Goal: Task Accomplishment & Management: Manage account settings

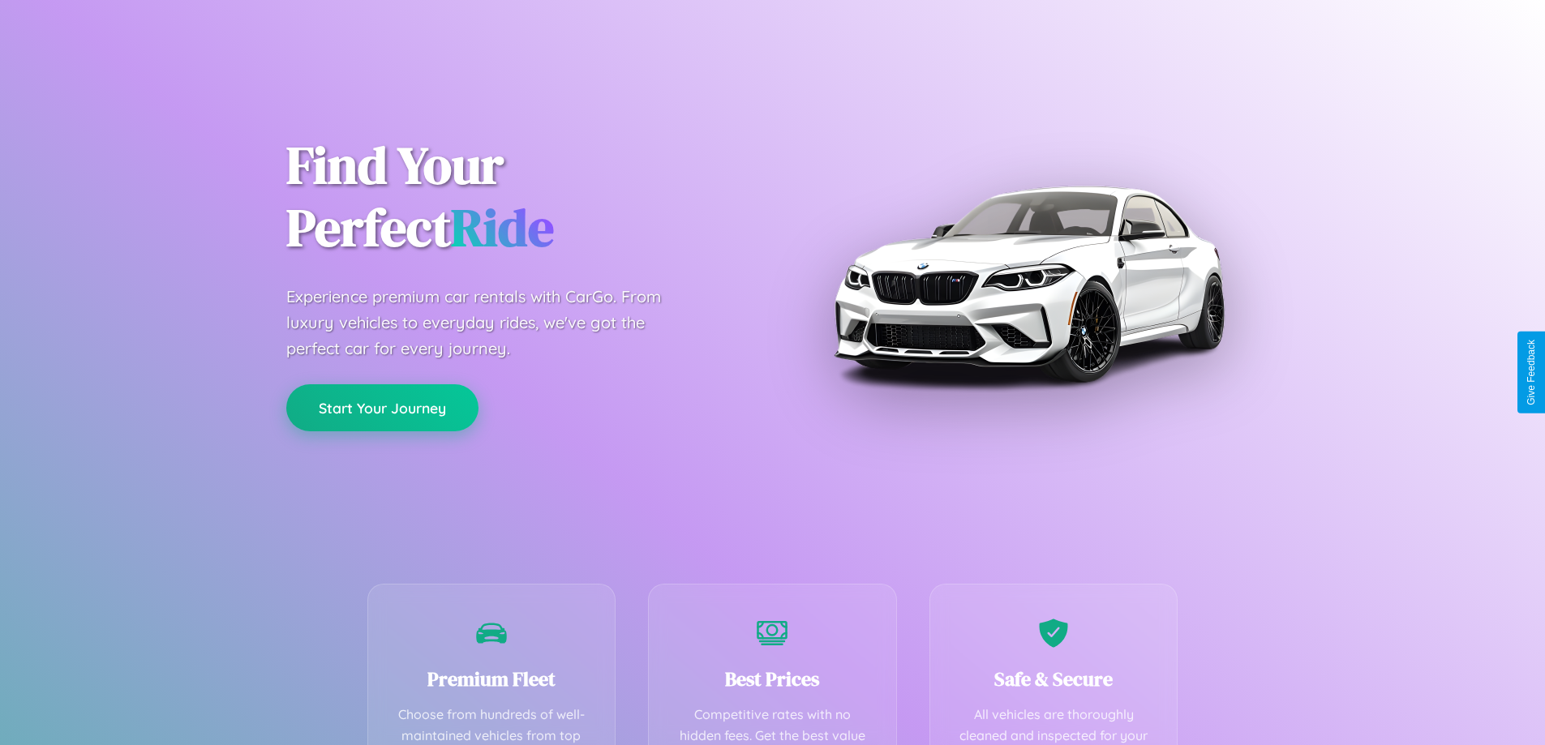
click at [382, 409] on button "Start Your Journey" at bounding box center [382, 407] width 192 height 47
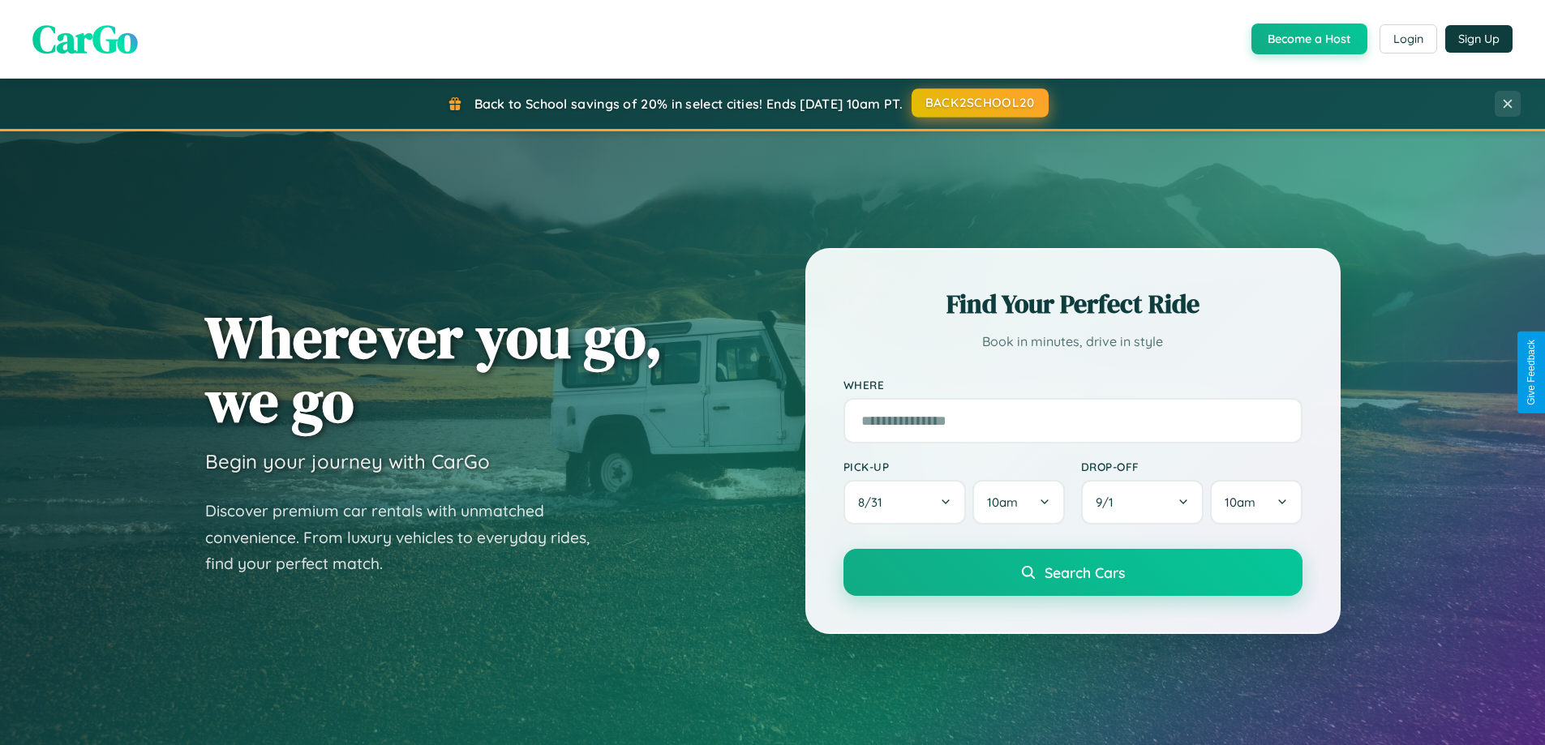
click at [979, 104] on button "BACK2SCHOOL20" at bounding box center [980, 102] width 137 height 29
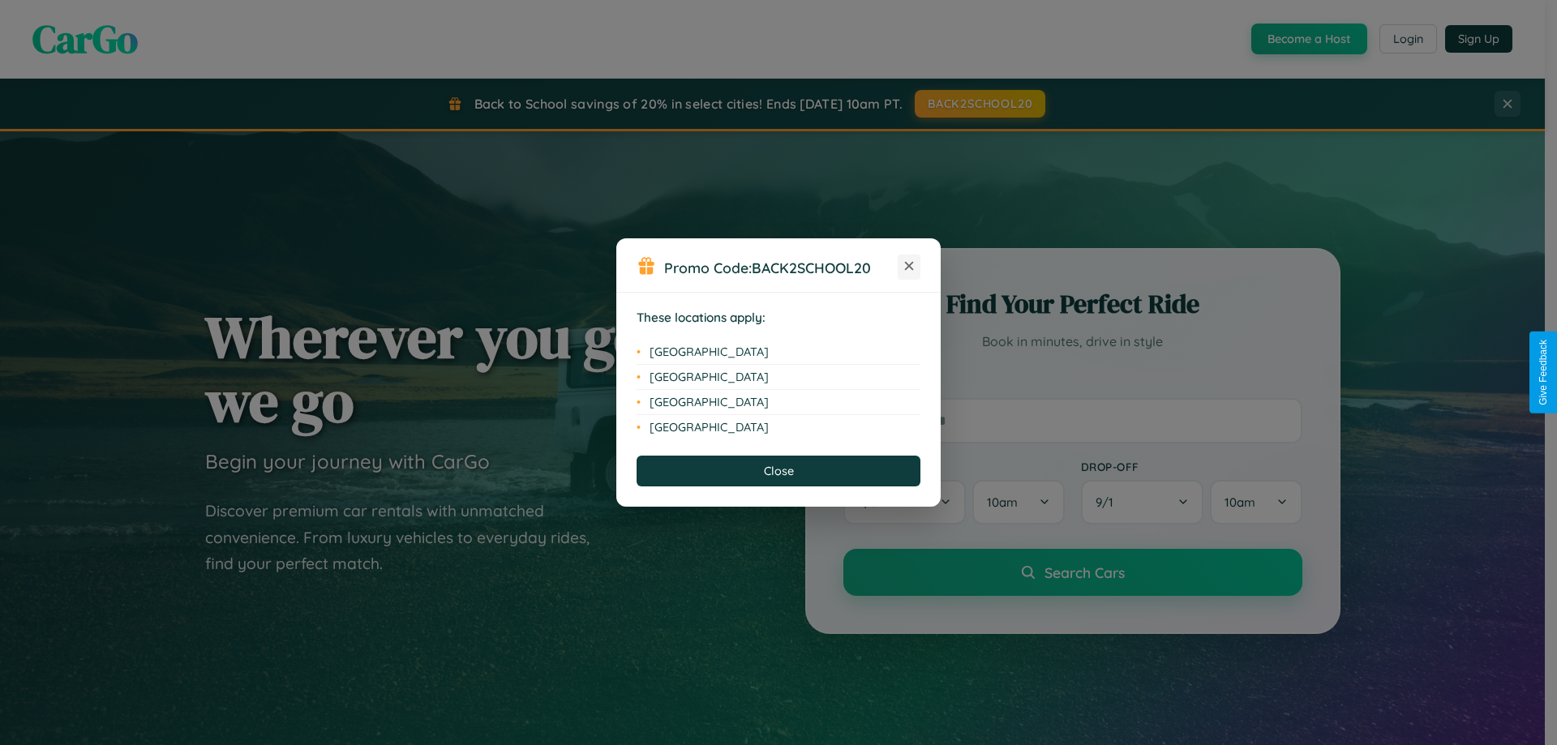
click at [909, 267] on icon at bounding box center [909, 266] width 9 height 9
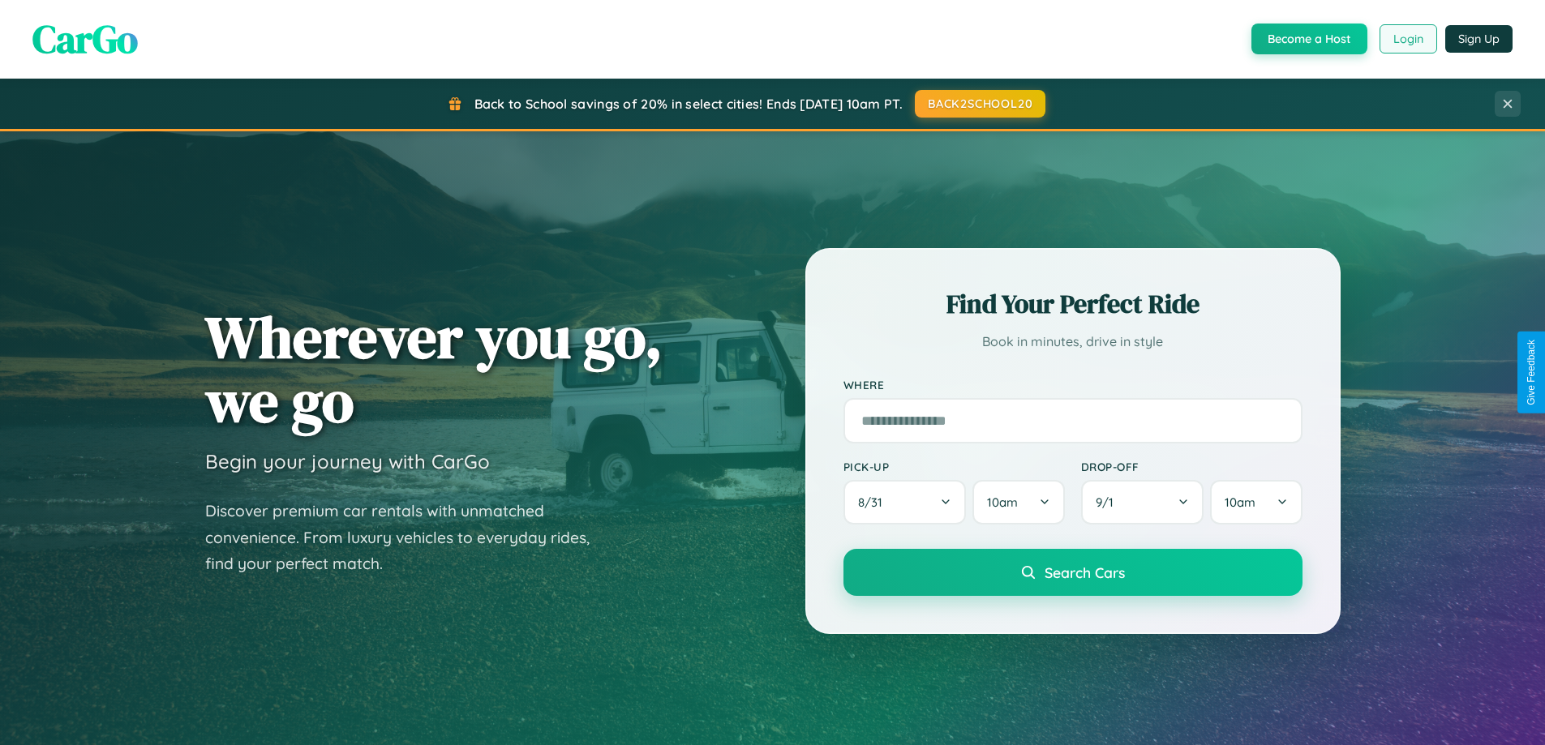
click at [1407, 39] on button "Login" at bounding box center [1409, 38] width 58 height 29
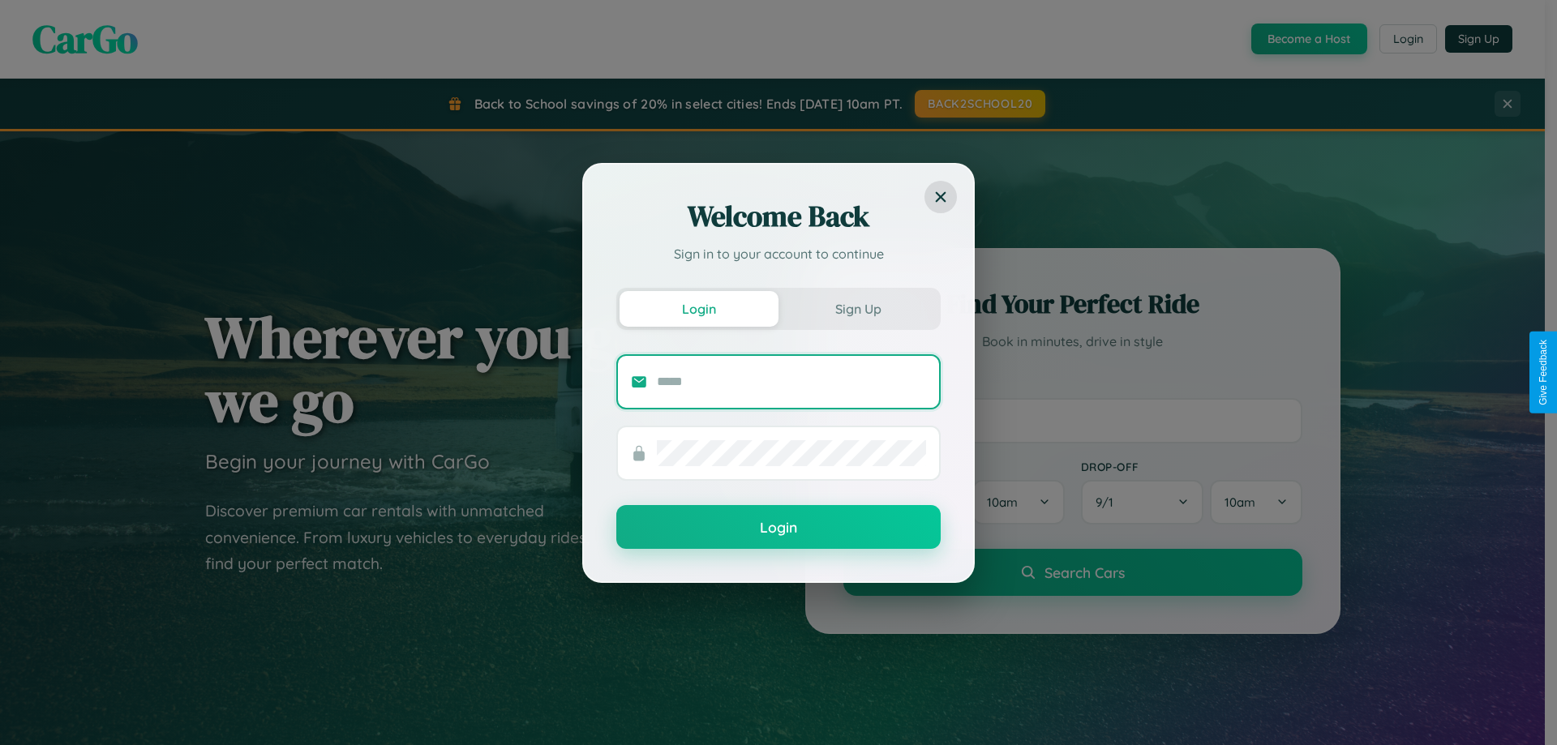
click at [792, 381] on input "text" at bounding box center [791, 382] width 269 height 26
type input "**********"
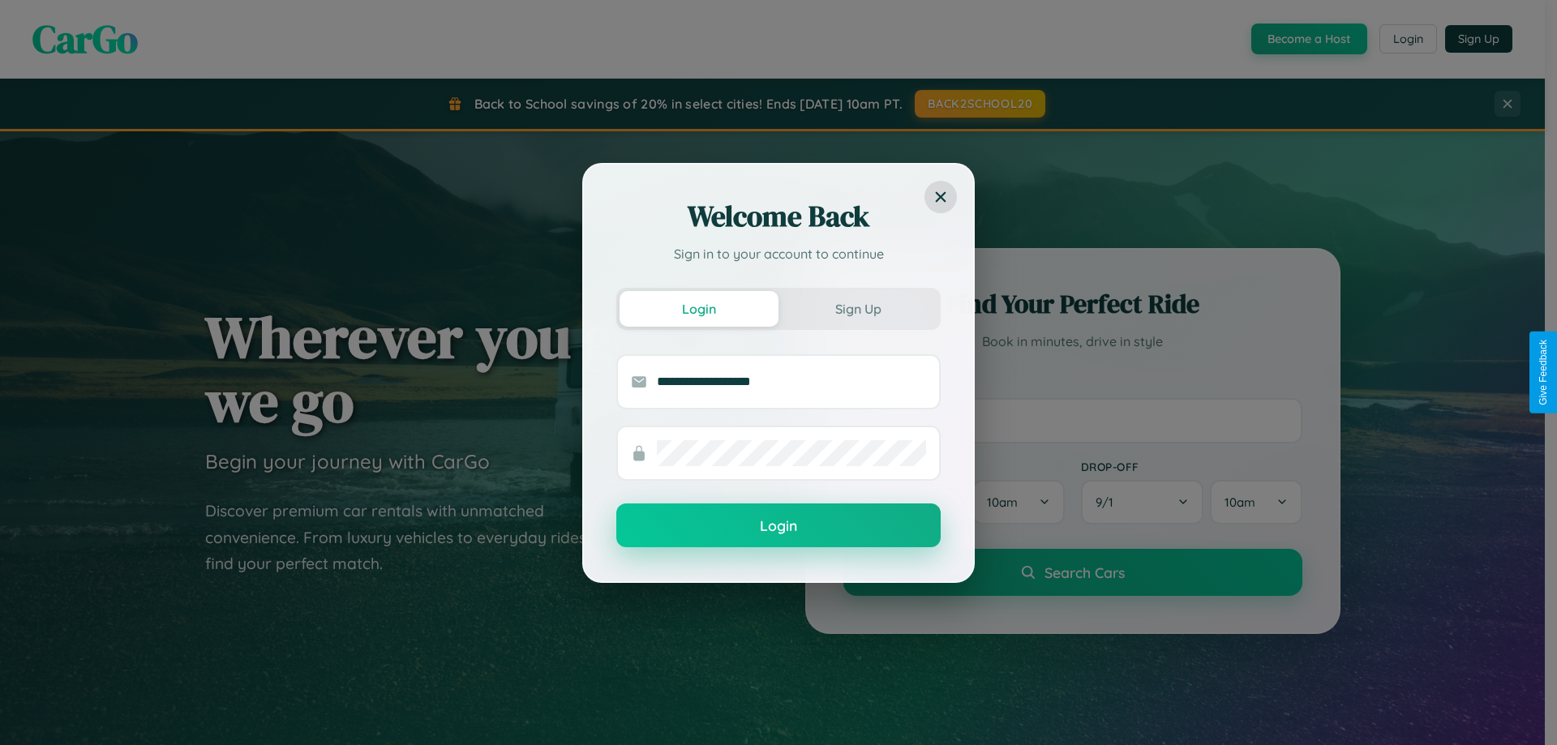
click at [779, 526] on button "Login" at bounding box center [778, 526] width 324 height 44
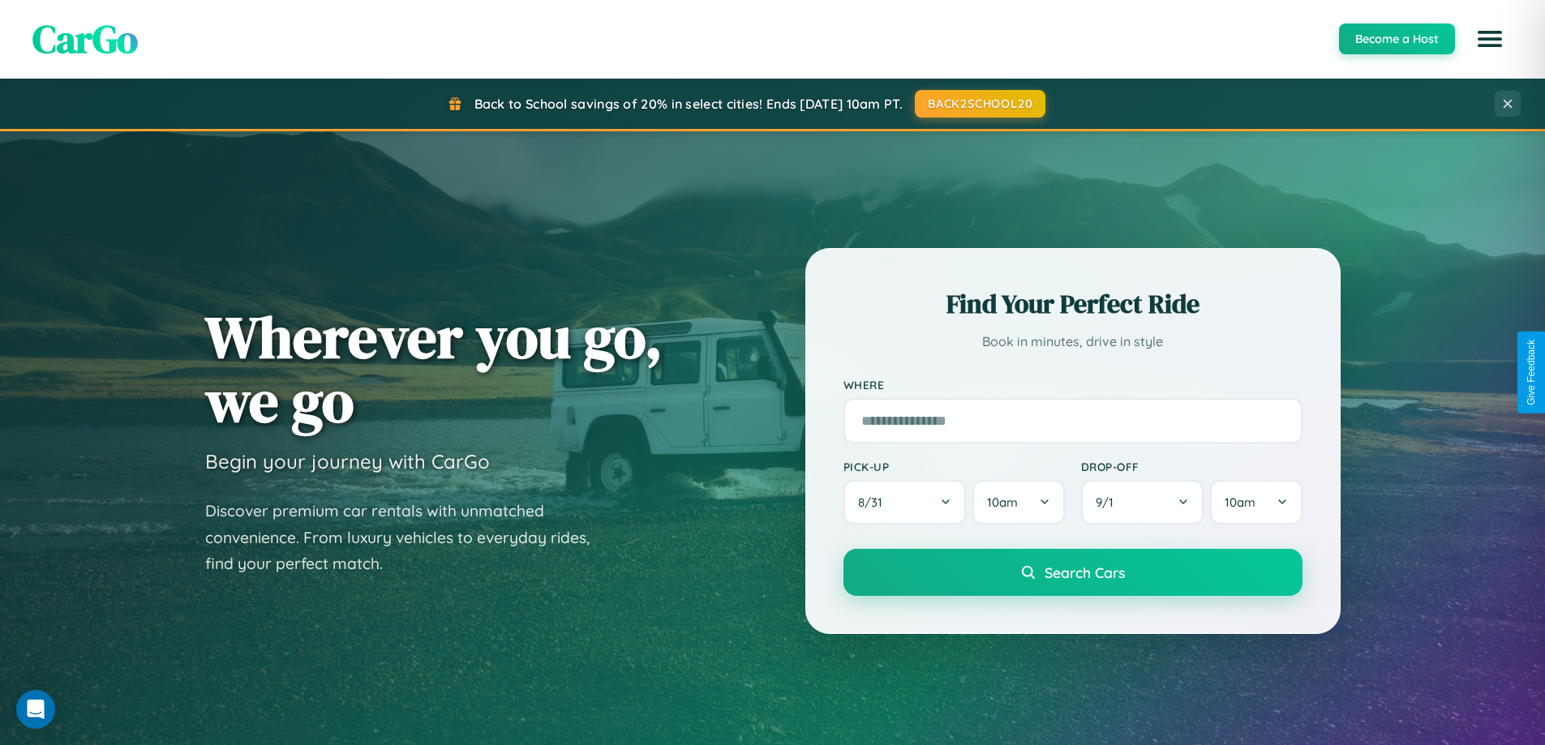
scroll to position [48, 0]
